Goal: Task Accomplishment & Management: Manage account settings

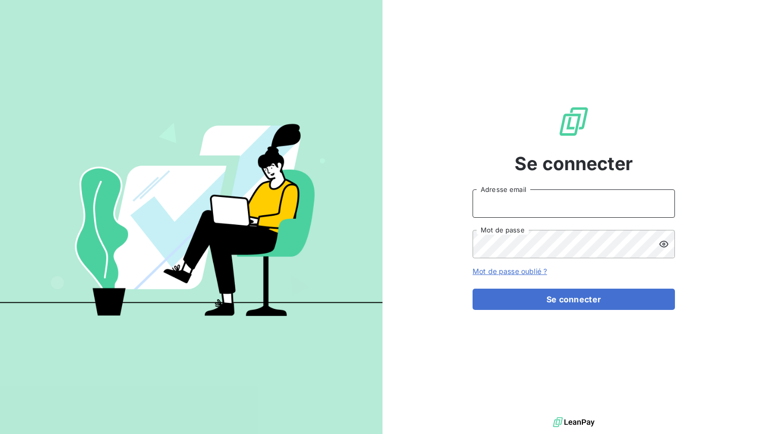
click at [530, 205] on input "Adresse email" at bounding box center [574, 203] width 202 height 28
type input "admin@brunits"
click at [473, 288] on button "Se connecter" at bounding box center [574, 298] width 202 height 21
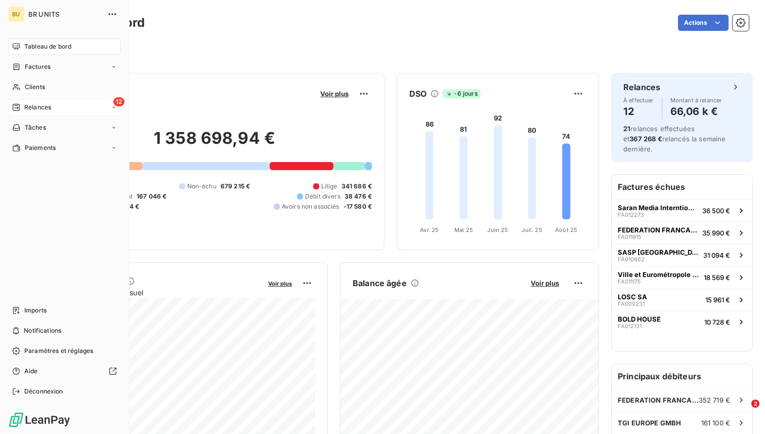
click at [54, 113] on div "12 Relances" at bounding box center [64, 107] width 113 height 16
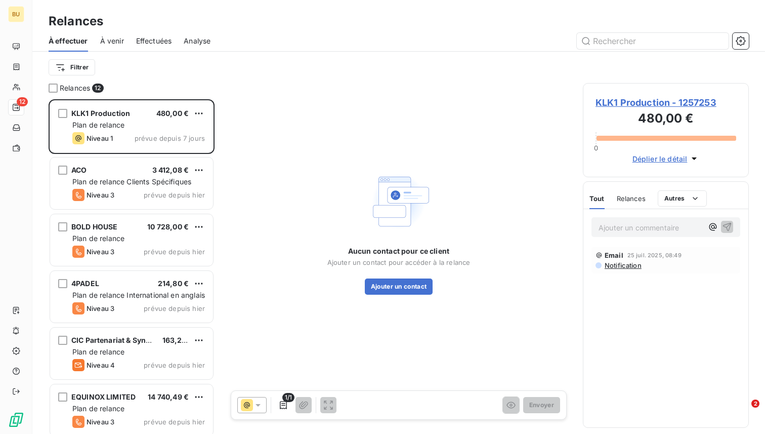
scroll to position [335, 166]
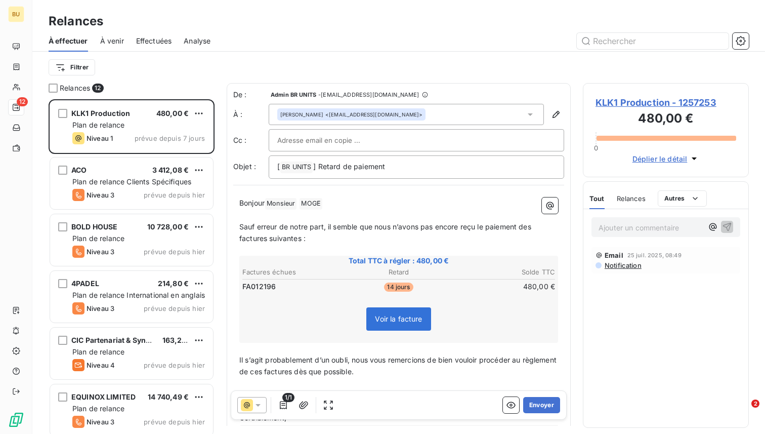
click at [159, 44] on span "Effectuées" at bounding box center [154, 41] width 36 height 10
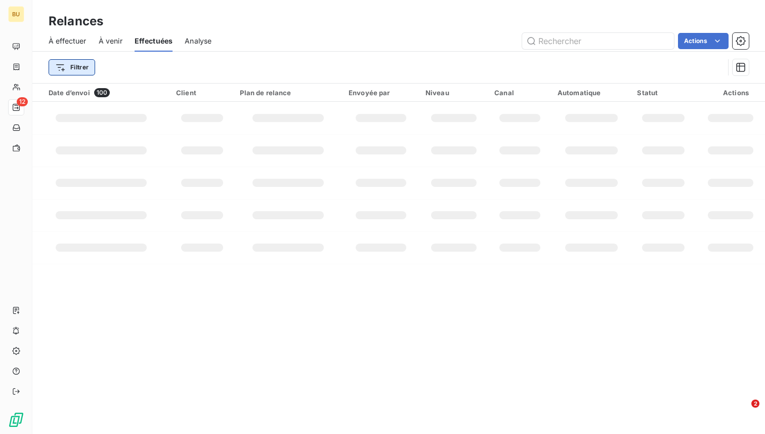
click at [82, 65] on html "BU 12 Relances À effectuer À venir Effectuées Analyse Actions Filtrer Date d’en…" at bounding box center [382, 217] width 765 height 434
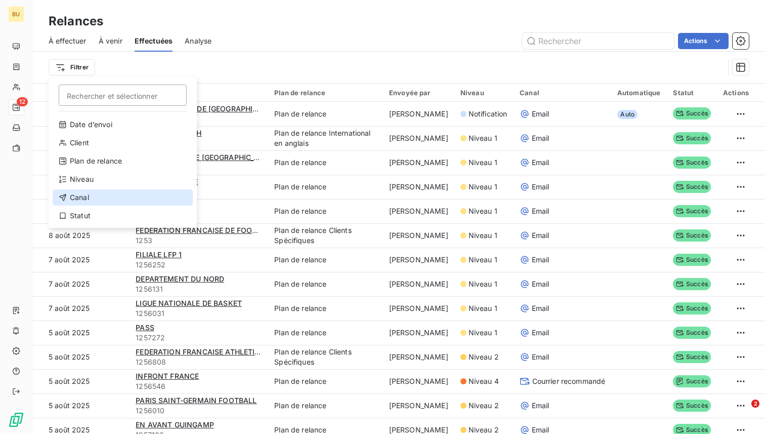
click at [105, 197] on div "Canal" at bounding box center [123, 197] width 140 height 16
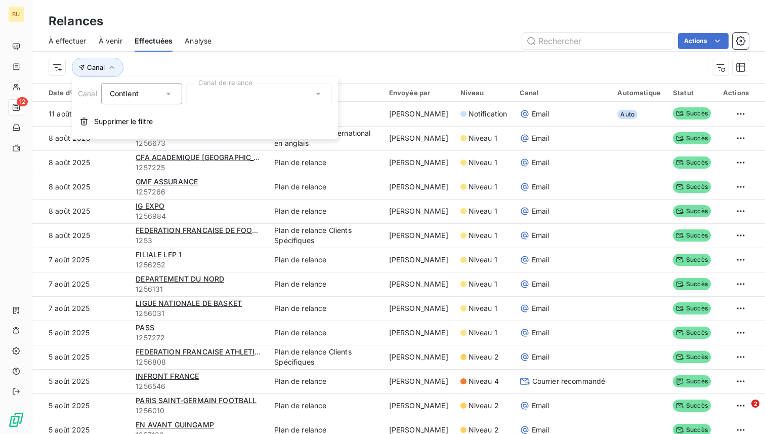
click at [248, 94] on div at bounding box center [259, 93] width 146 height 21
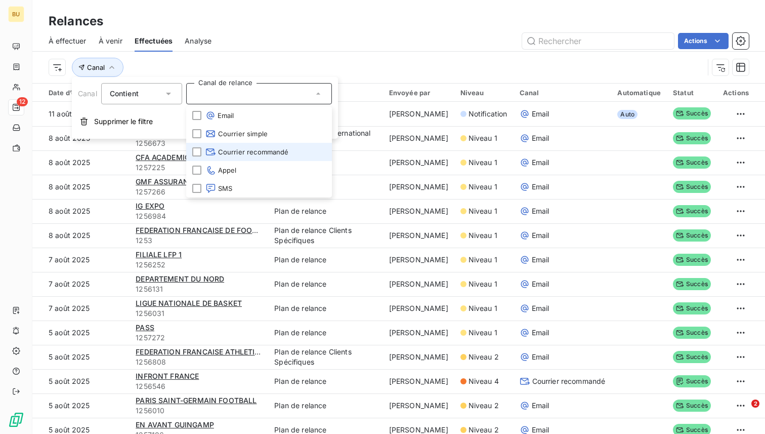
click at [230, 153] on span "Courrier recommandé" at bounding box center [246, 152] width 83 height 10
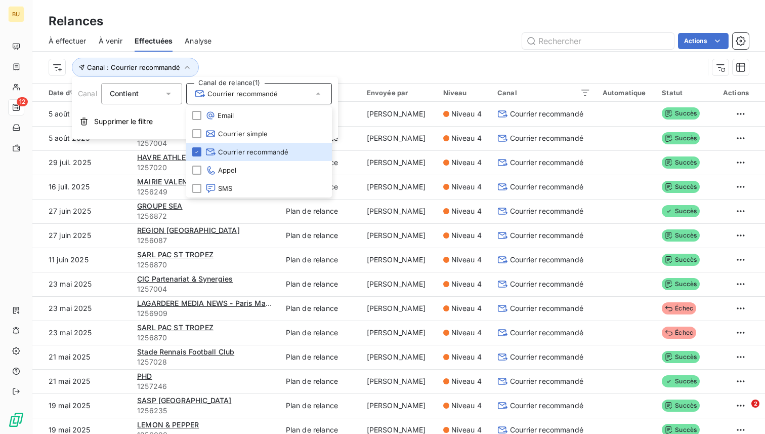
click at [231, 51] on div "À effectuer À venir Effectuées Analyse Actions" at bounding box center [398, 40] width 733 height 21
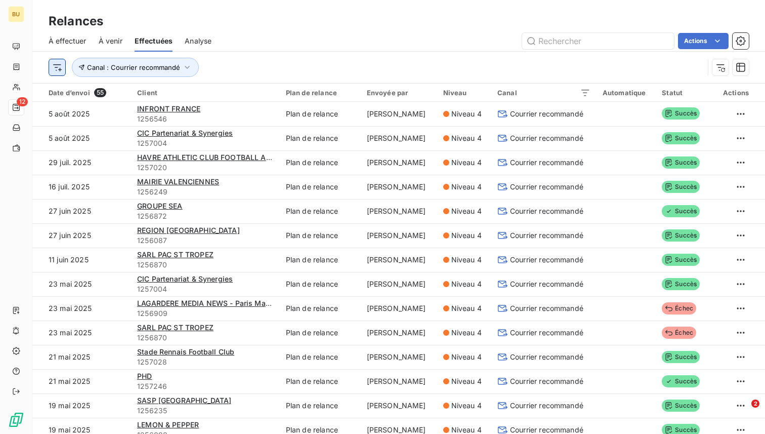
click at [55, 67] on html "BU 12 Relances À effectuer À venir Effectuées Analyse Actions Canal : Courrier …" at bounding box center [382, 217] width 765 height 434
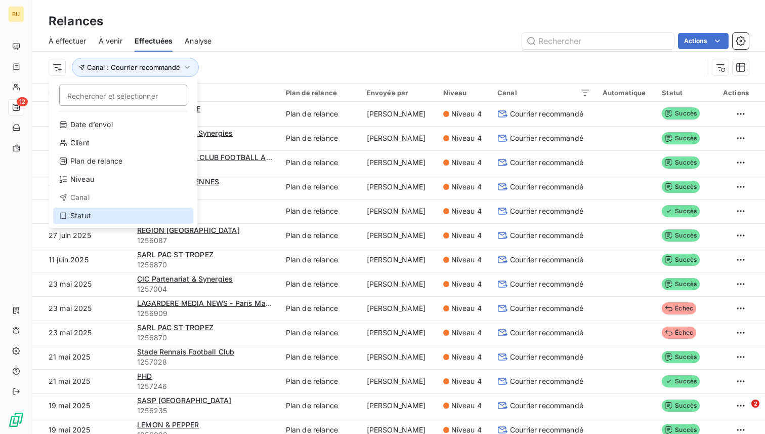
click at [101, 213] on div "Statut" at bounding box center [123, 215] width 140 height 16
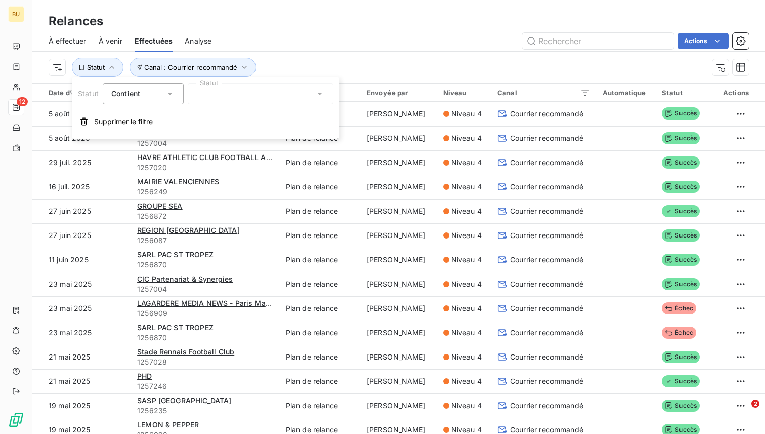
click at [246, 90] on div at bounding box center [261, 93] width 146 height 21
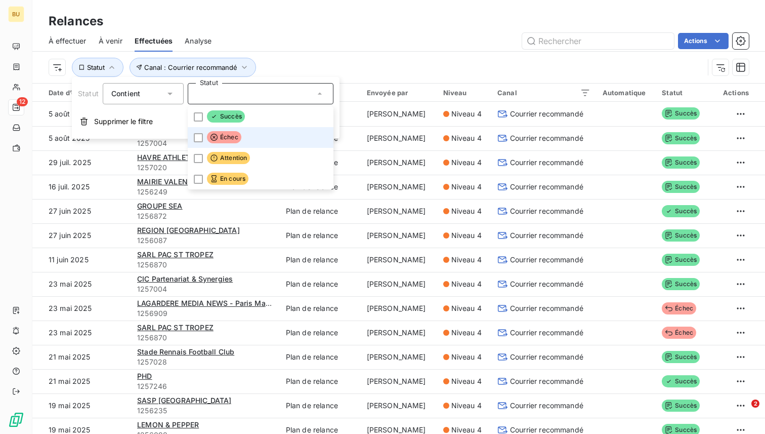
click at [232, 133] on span "Échec" at bounding box center [224, 137] width 34 height 12
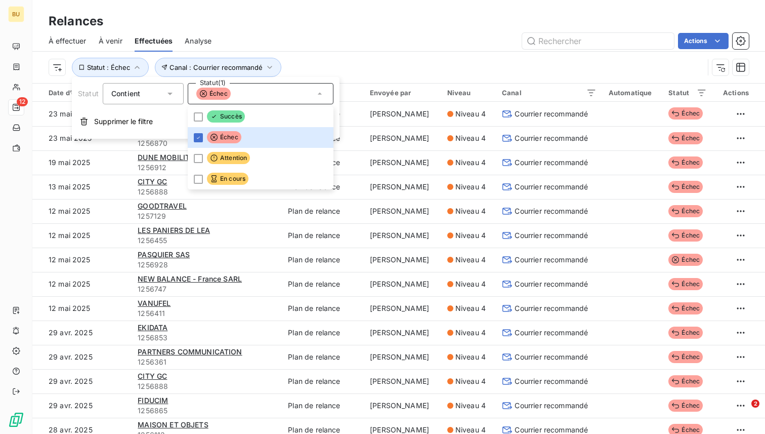
click at [364, 52] on div "Canal : Courrier recommandé Statut : Échec" at bounding box center [399, 67] width 700 height 31
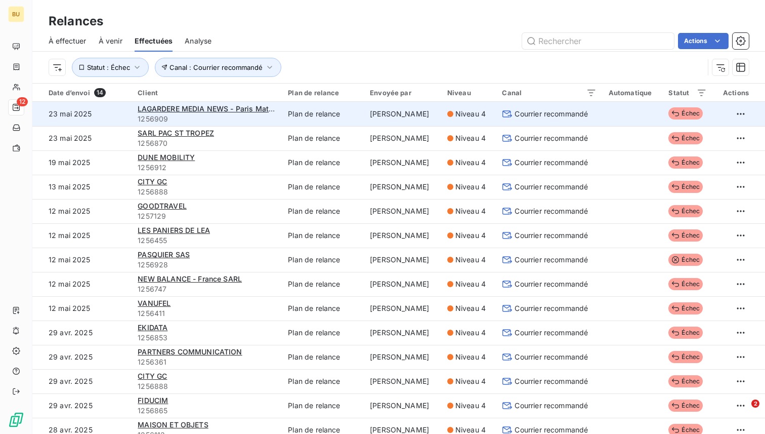
click at [654, 110] on td at bounding box center [633, 114] width 60 height 24
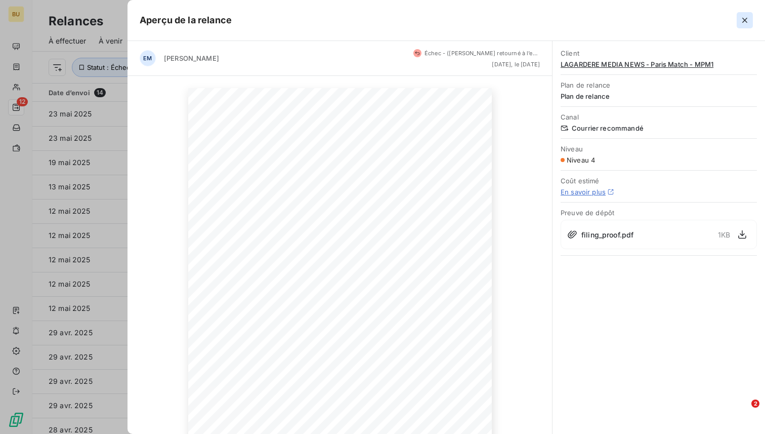
click at [741, 23] on icon "button" at bounding box center [745, 20] width 10 height 10
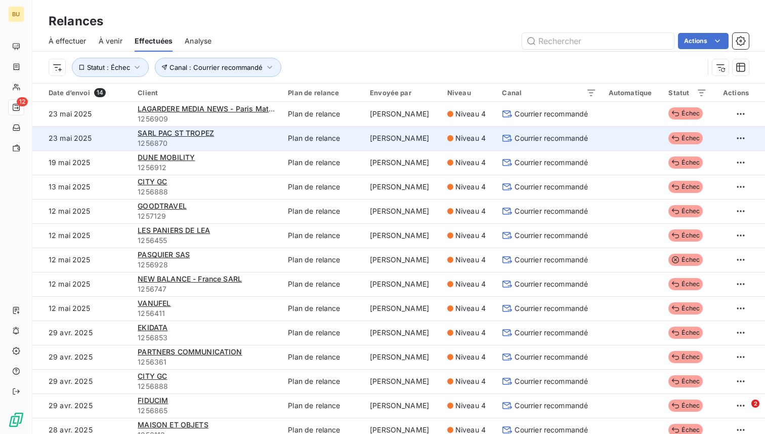
click at [632, 138] on td at bounding box center [633, 138] width 60 height 24
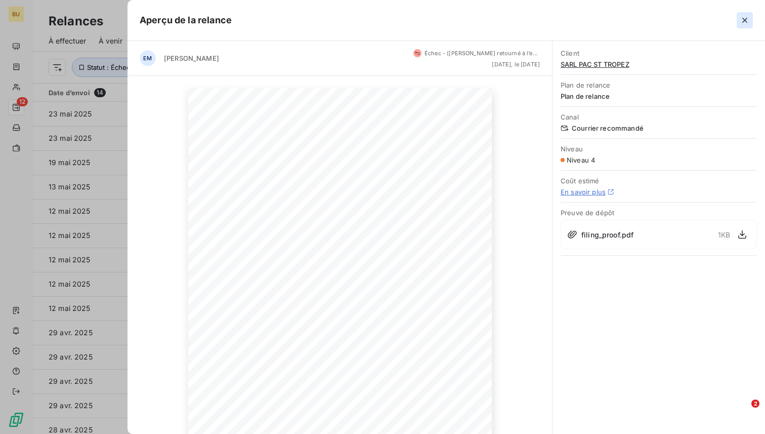
click at [749, 19] on icon "button" at bounding box center [745, 20] width 10 height 10
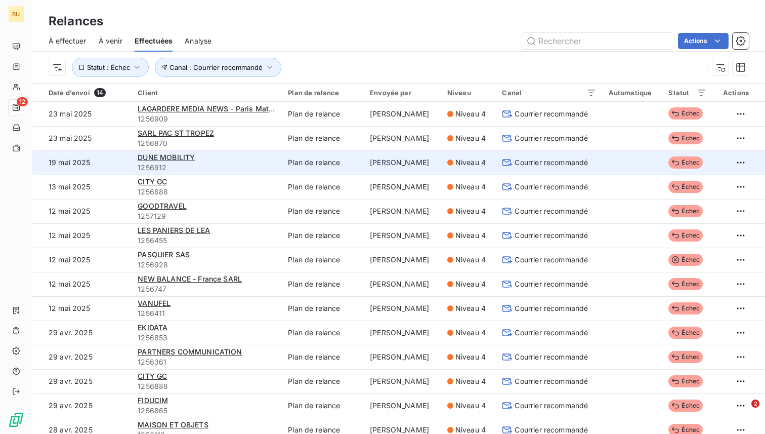
click at [600, 160] on td "Courrier recommandé" at bounding box center [549, 162] width 106 height 24
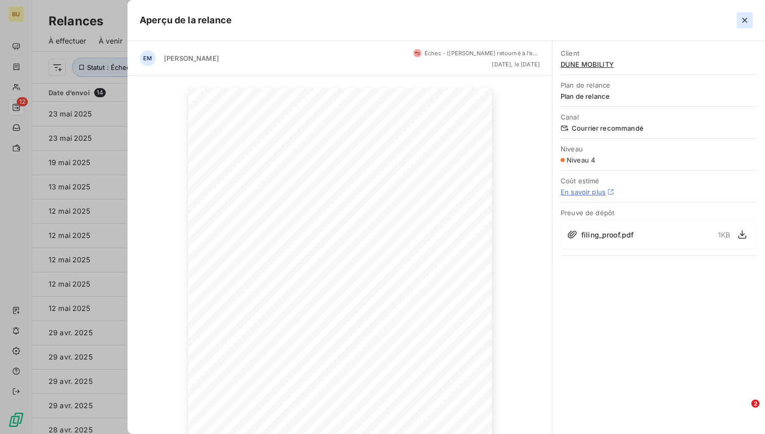
click at [742, 18] on icon "button" at bounding box center [745, 20] width 10 height 10
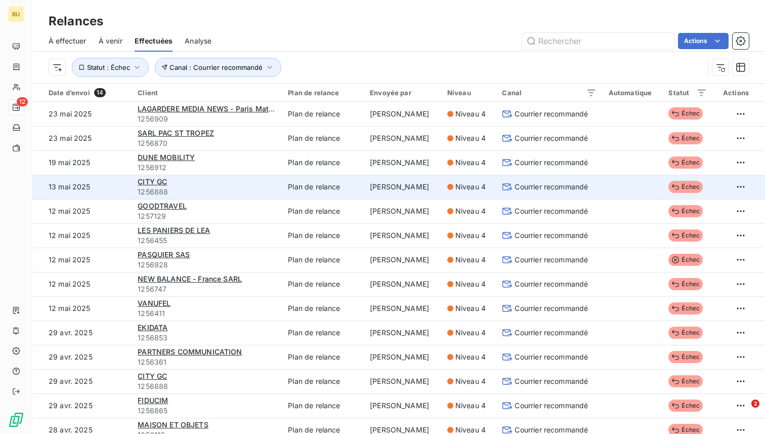
click at [608, 186] on td at bounding box center [633, 187] width 60 height 24
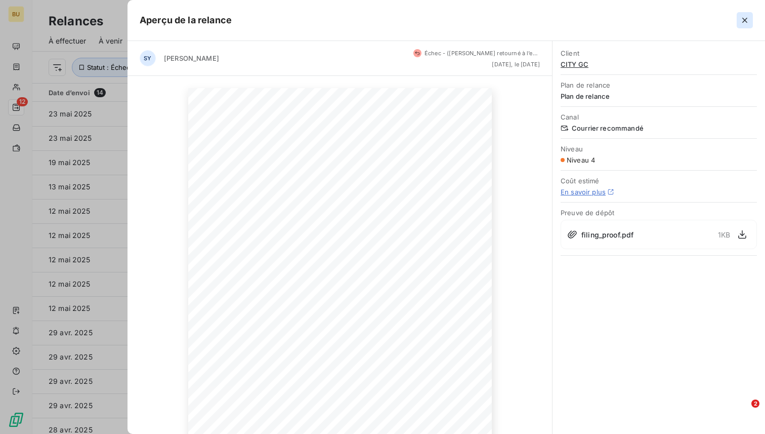
click at [744, 19] on icon "button" at bounding box center [745, 20] width 10 height 10
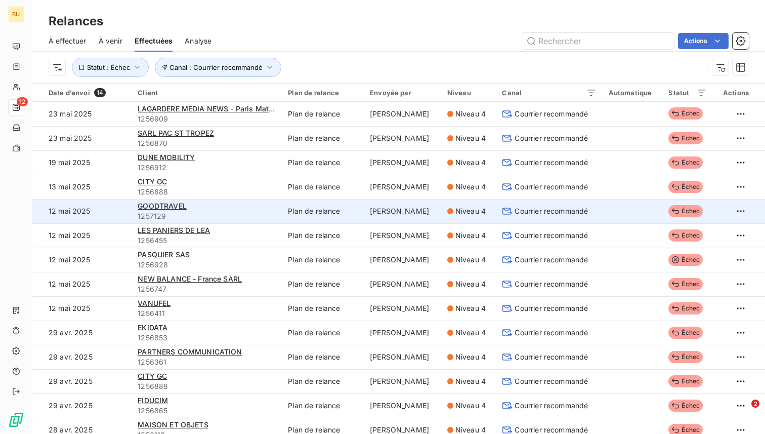
click at [616, 211] on td at bounding box center [633, 211] width 60 height 24
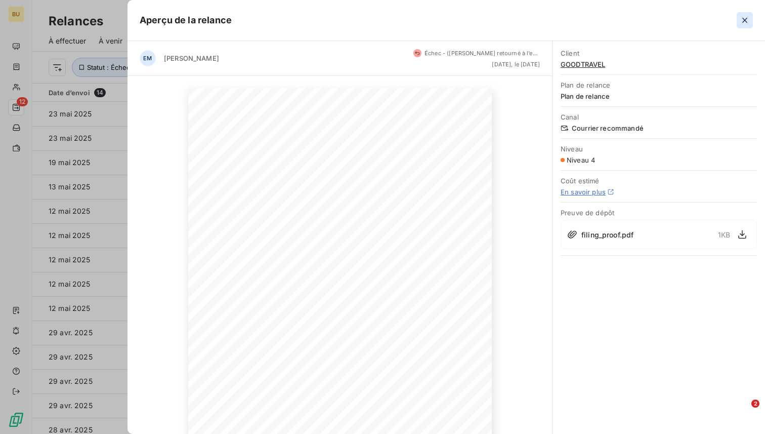
click at [739, 26] on button "button" at bounding box center [745, 20] width 16 height 16
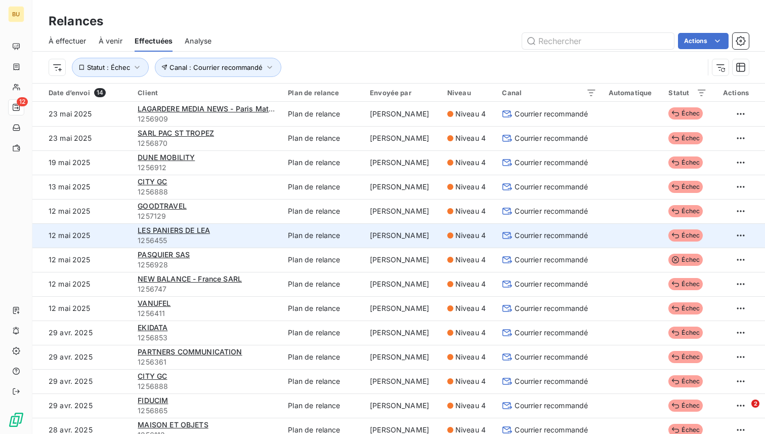
click at [621, 241] on td at bounding box center [633, 235] width 60 height 24
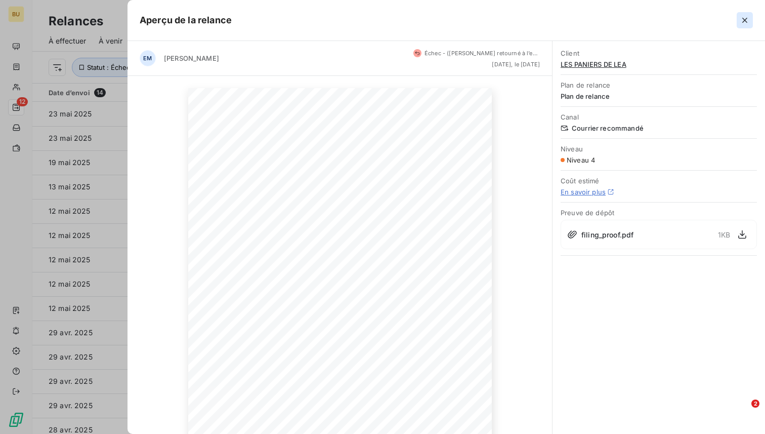
click at [743, 15] on icon "button" at bounding box center [745, 20] width 10 height 10
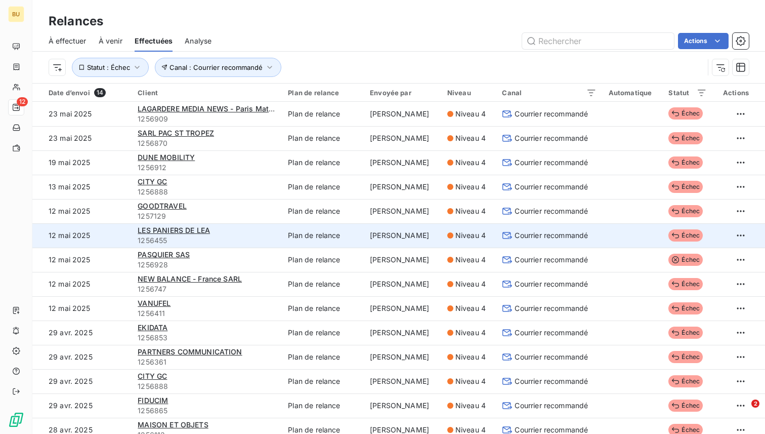
click at [622, 231] on td at bounding box center [633, 235] width 60 height 24
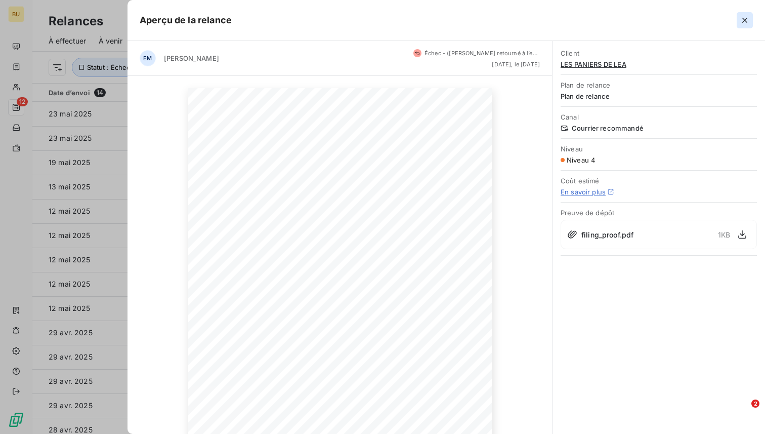
click at [745, 22] on icon "button" at bounding box center [745, 20] width 10 height 10
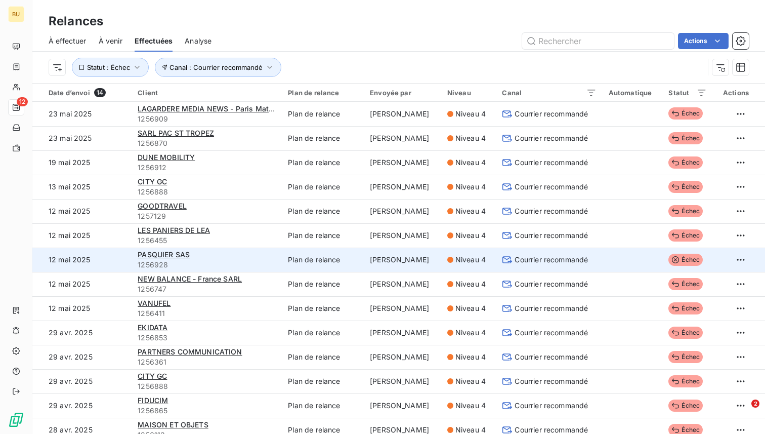
click at [637, 261] on td at bounding box center [633, 259] width 60 height 24
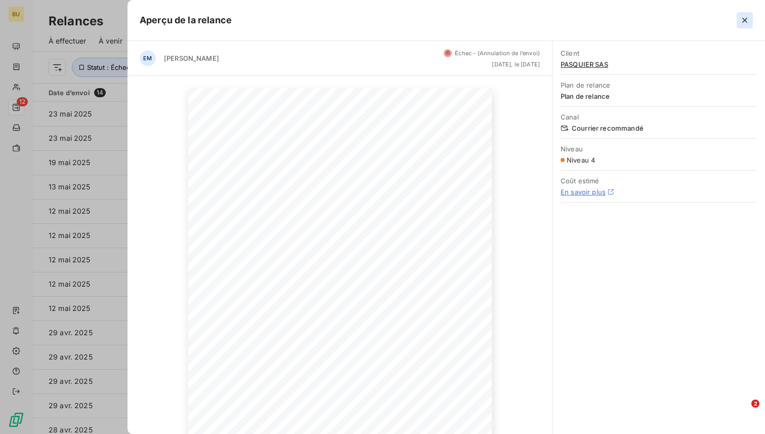
click at [745, 18] on icon "button" at bounding box center [745, 20] width 10 height 10
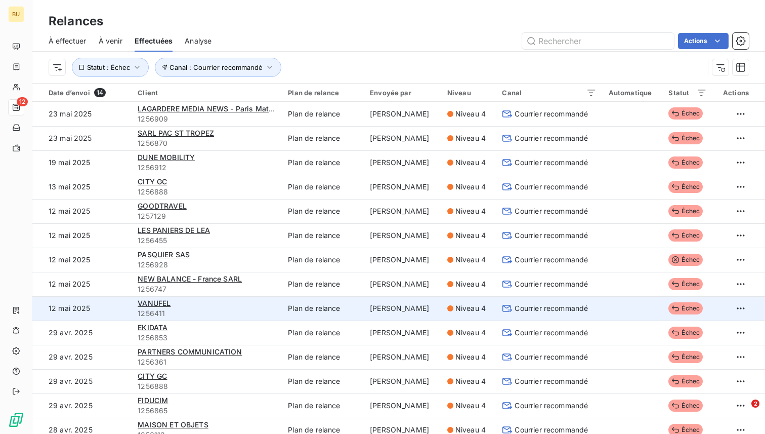
click at [609, 309] on td at bounding box center [633, 308] width 60 height 24
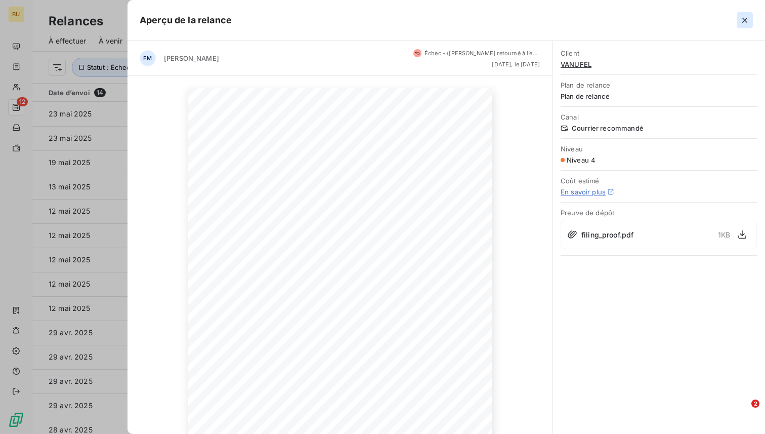
click at [744, 22] on icon "button" at bounding box center [745, 20] width 10 height 10
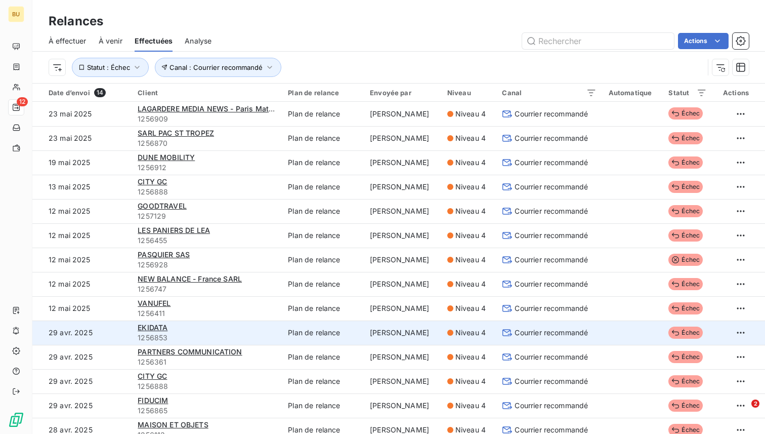
click at [602, 334] on td "Courrier recommandé" at bounding box center [549, 332] width 106 height 24
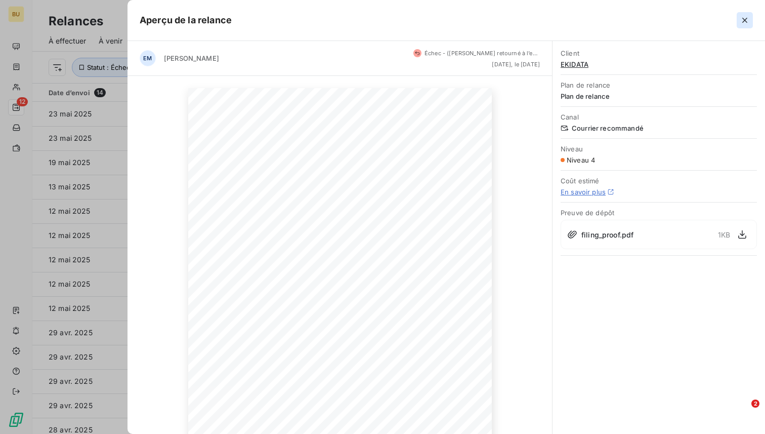
click at [746, 20] on icon "button" at bounding box center [745, 20] width 10 height 10
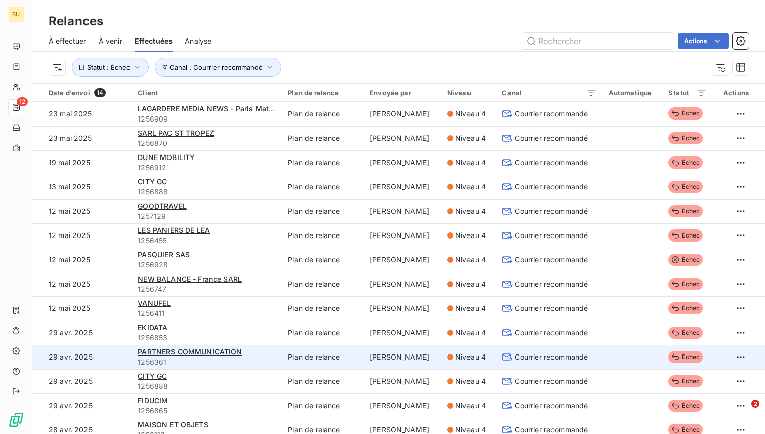
click at [637, 355] on td at bounding box center [633, 357] width 60 height 24
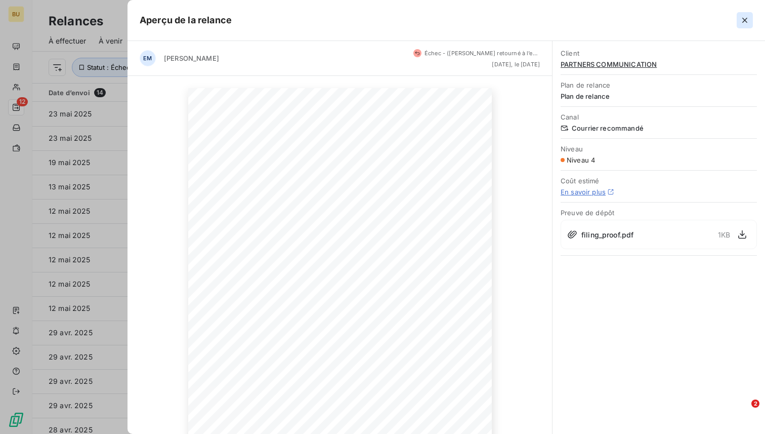
click at [745, 20] on icon "button" at bounding box center [744, 20] width 5 height 5
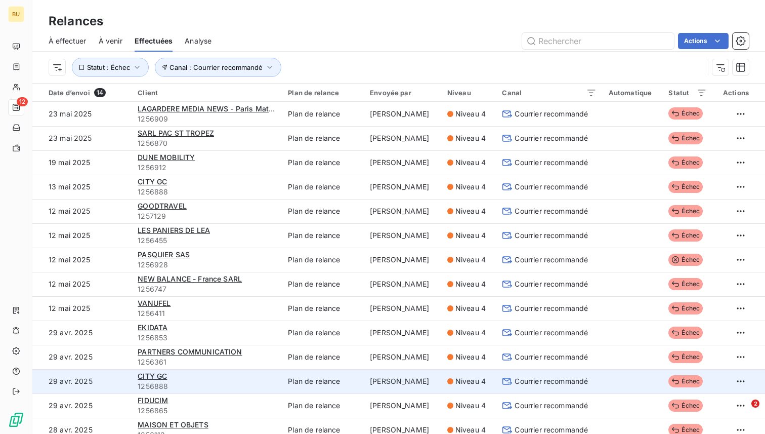
click at [611, 378] on td at bounding box center [633, 381] width 60 height 24
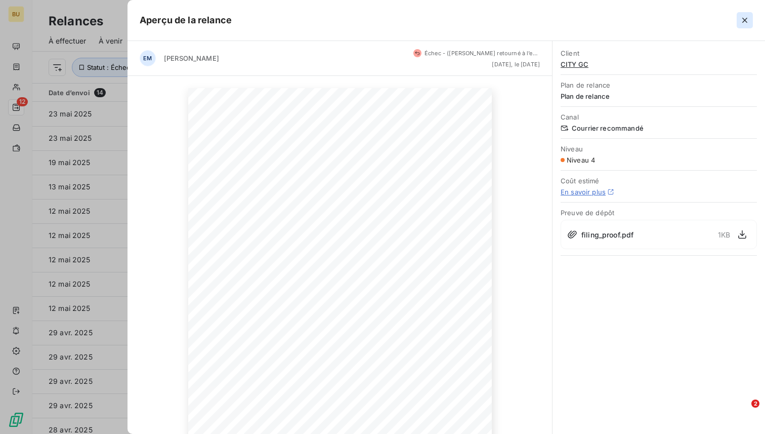
click at [744, 23] on icon "button" at bounding box center [745, 20] width 10 height 10
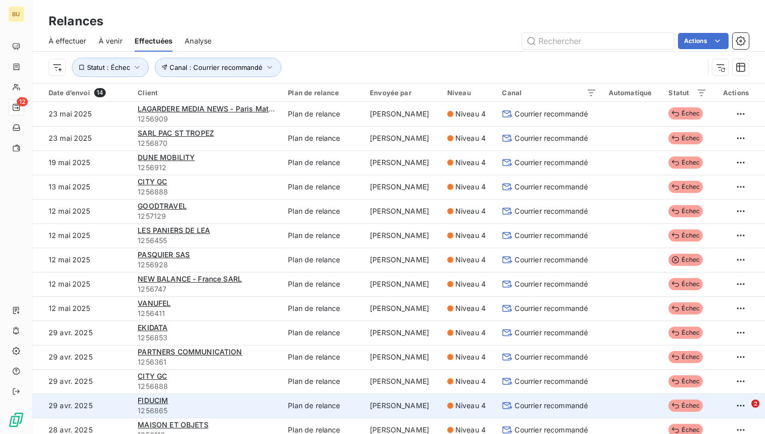
click at [588, 406] on span "Courrier recommandé" at bounding box center [551, 405] width 73 height 10
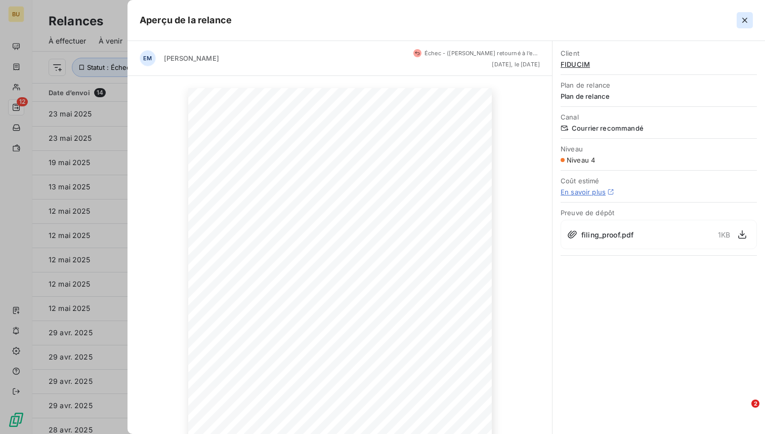
click at [745, 20] on icon "button" at bounding box center [744, 20] width 5 height 5
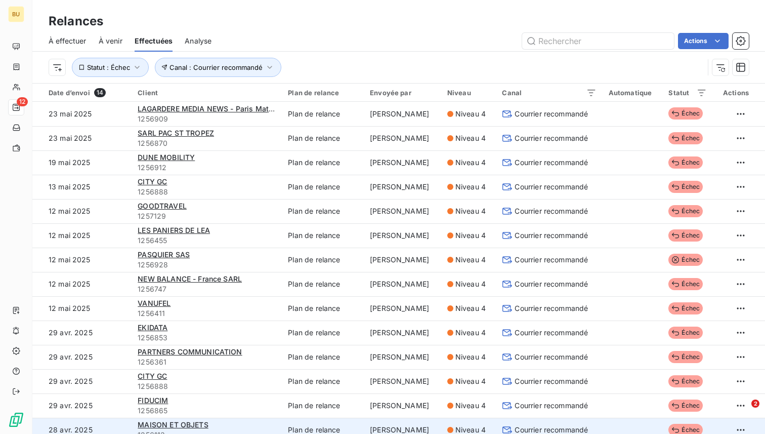
click at [629, 419] on td at bounding box center [633, 429] width 60 height 24
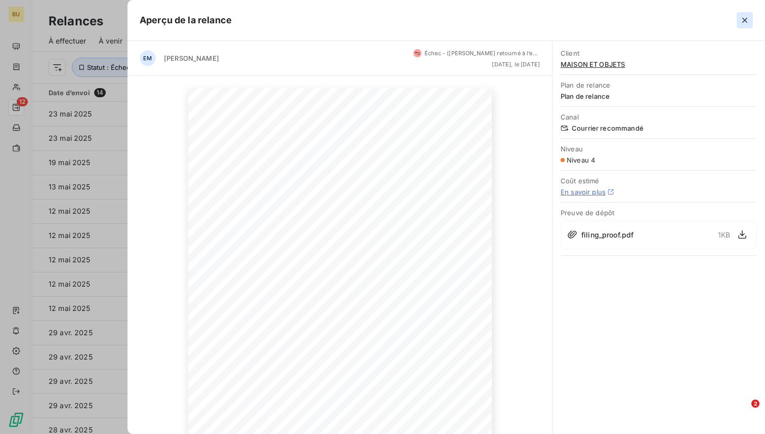
click at [746, 18] on icon "button" at bounding box center [745, 20] width 10 height 10
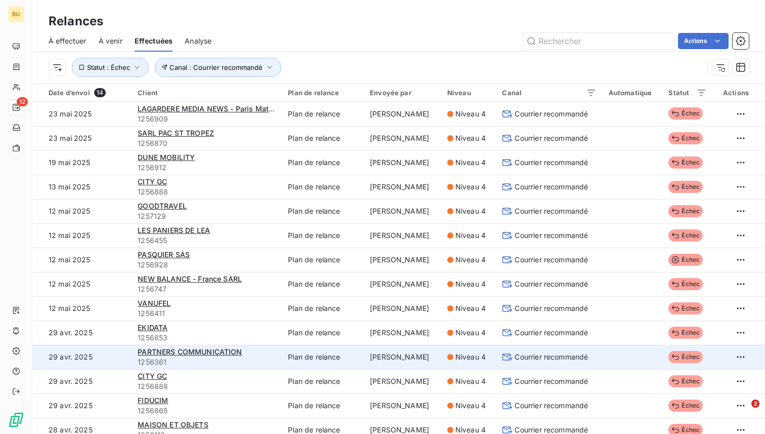
scroll to position [8, 0]
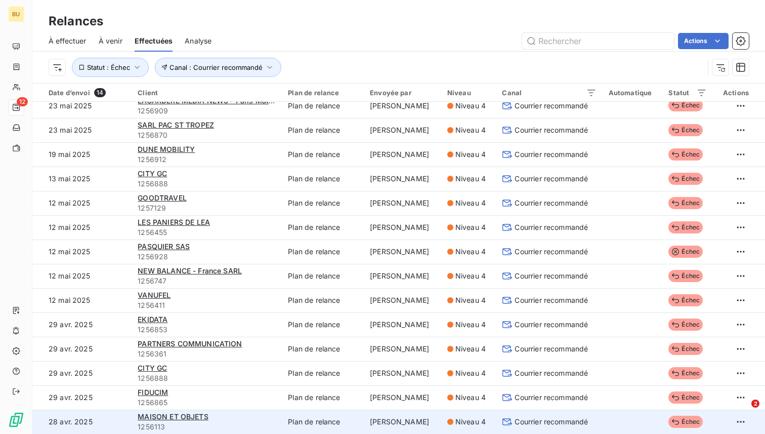
click at [632, 424] on td at bounding box center [633, 421] width 60 height 24
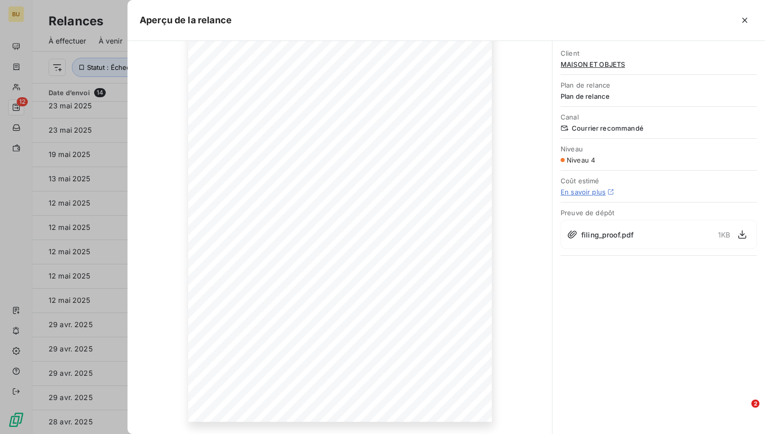
scroll to position [0, 0]
click at [744, 21] on icon "button" at bounding box center [745, 20] width 10 height 10
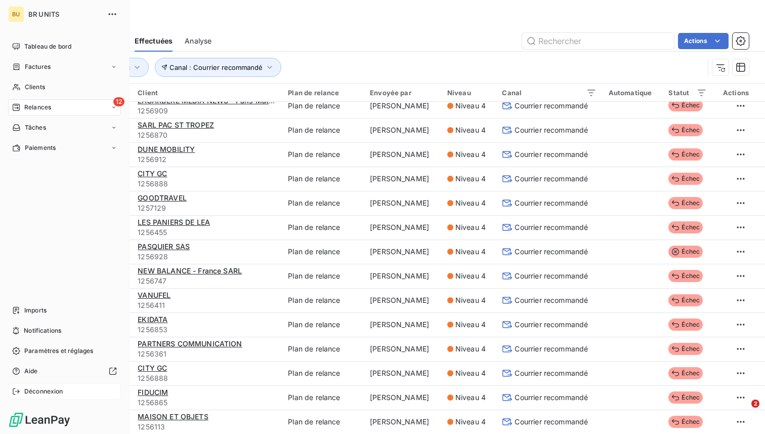
click at [19, 391] on icon at bounding box center [16, 391] width 7 height 6
